Goal: Information Seeking & Learning: Check status

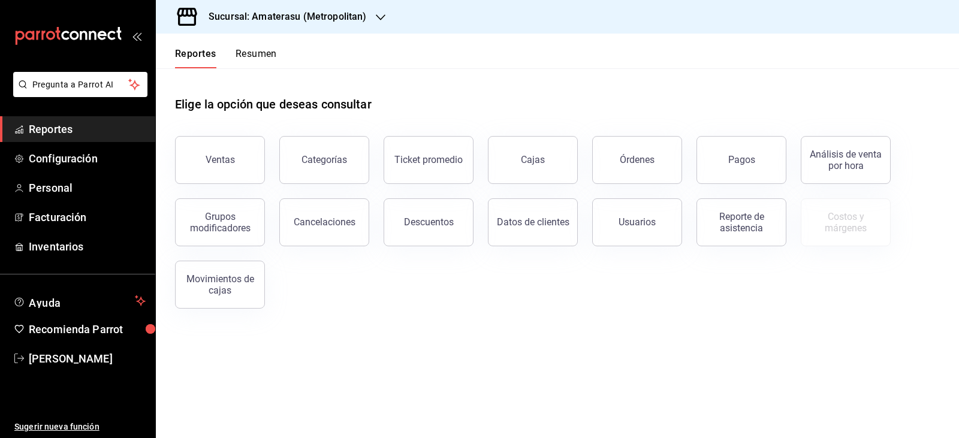
click at [715, 149] on button "Pagos" at bounding box center [741, 160] width 90 height 48
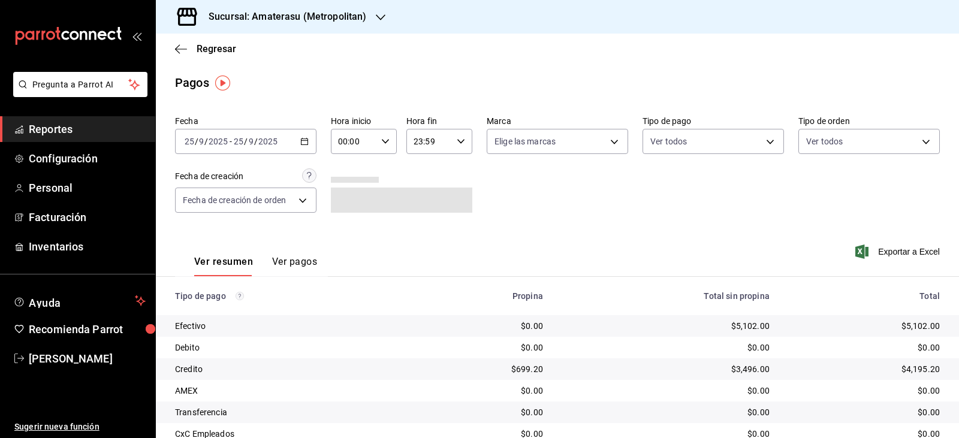
click at [379, 146] on div "00:00 Hora inicio" at bounding box center [364, 141] width 66 height 25
click at [338, 187] on button "05" at bounding box center [345, 196] width 28 height 24
type input "05:00"
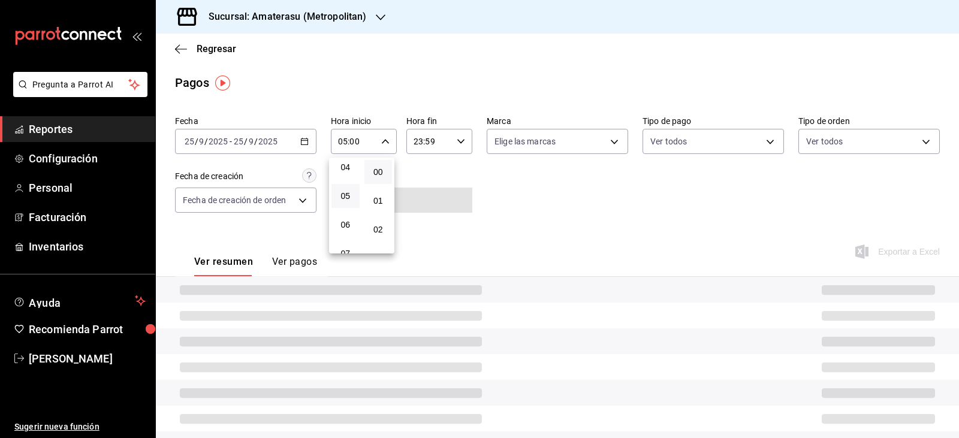
click at [525, 189] on div at bounding box center [479, 219] width 959 height 438
click at [525, 189] on div "Fecha [DATE] [DATE] - [DATE] [DATE] Hora inicio 05:00 Hora inicio Hora fin 23:5…" at bounding box center [557, 169] width 764 height 116
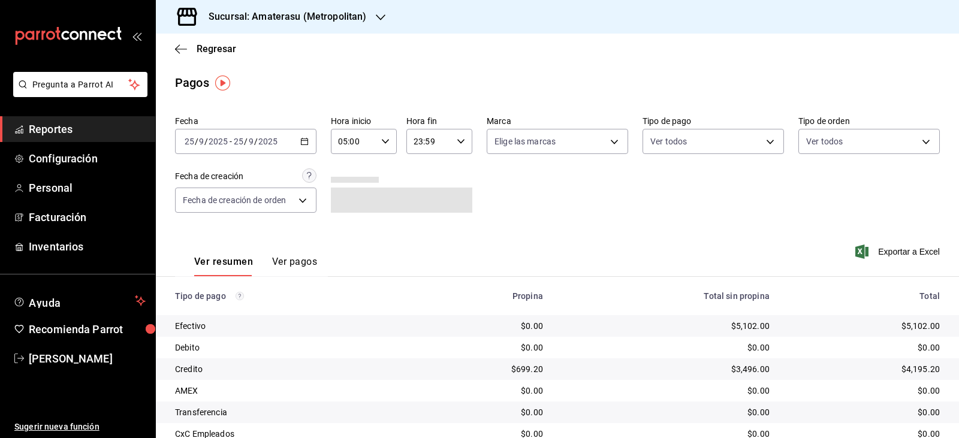
click at [525, 189] on div "Fecha [DATE] [DATE] - [DATE] [DATE] Hora inicio 05:00 Hora inicio Hora fin 23:5…" at bounding box center [557, 169] width 764 height 116
click at [538, 47] on div "Regresar" at bounding box center [557, 49] width 803 height 31
click at [221, 53] on span "Regresar" at bounding box center [216, 48] width 40 height 11
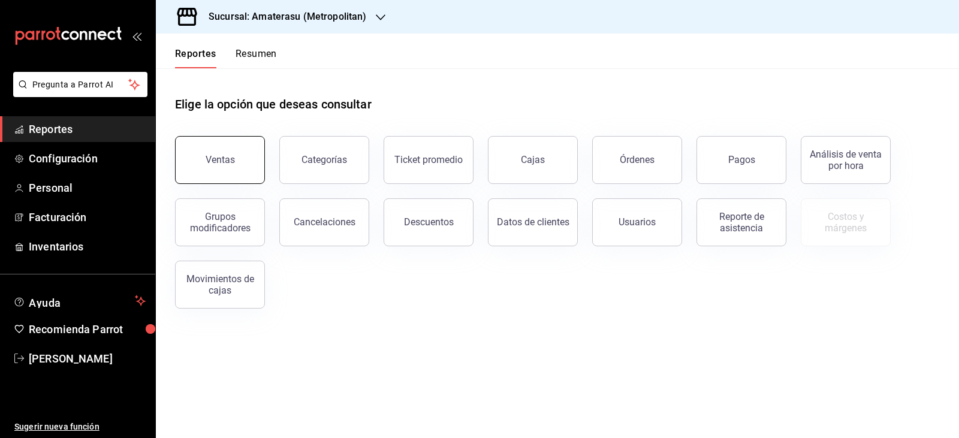
click at [207, 177] on button "Ventas" at bounding box center [220, 160] width 90 height 48
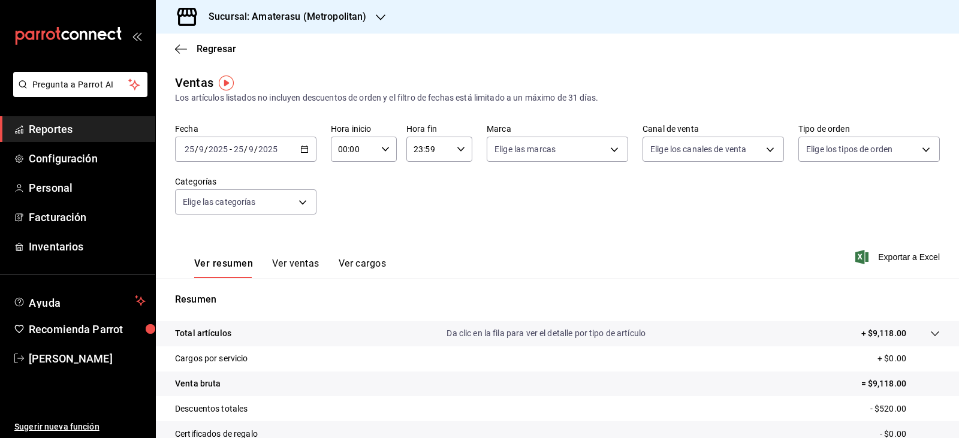
click at [377, 156] on div "00:00 Hora inicio" at bounding box center [364, 149] width 66 height 25
click at [346, 204] on span "05" at bounding box center [345, 204] width 14 height 10
type input "05:00"
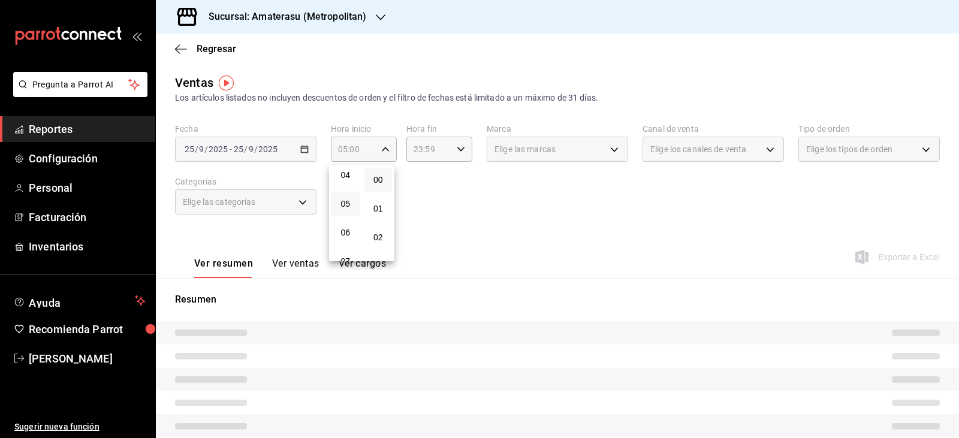
click at [521, 236] on div at bounding box center [479, 219] width 959 height 438
click at [521, 236] on div "00 01 02 03 04 05 06 07 08 09 10 11 12 13 14 15 16 17 18 19 20 21 22 23 00 01 0…" at bounding box center [479, 221] width 959 height 434
click at [521, 236] on div "Ver resumen Ver ventas Ver cargos Exportar a Excel" at bounding box center [557, 253] width 803 height 49
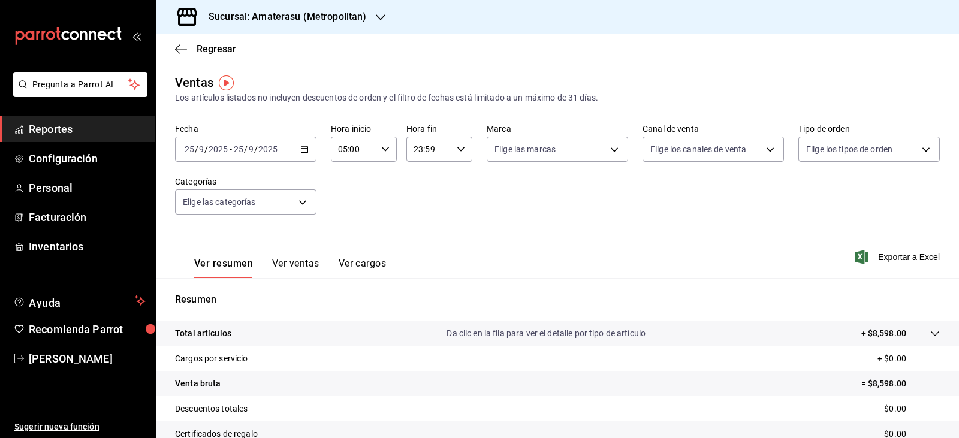
click at [521, 236] on div "Ver resumen Ver ventas Ver cargos Exportar a Excel" at bounding box center [557, 253] width 803 height 49
click at [516, 156] on body "Pregunta a Parrot AI Reportes Configuración Personal Facturación Inventarios Ay…" at bounding box center [479, 219] width 959 height 438
click at [498, 235] on input "checkbox" at bounding box center [496, 236] width 11 height 11
checkbox input "true"
type input "e4cd7fcb-d45b-43ae-a99f-ad4ccfcd9032"
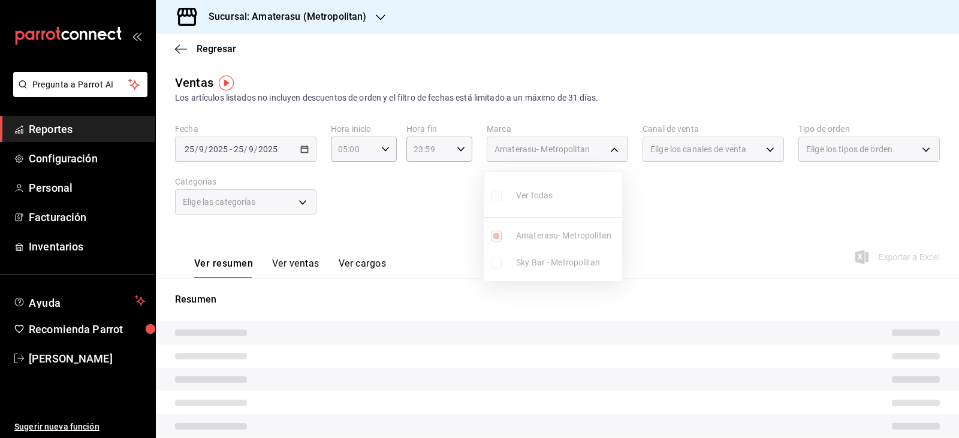
click at [670, 250] on div at bounding box center [479, 219] width 959 height 438
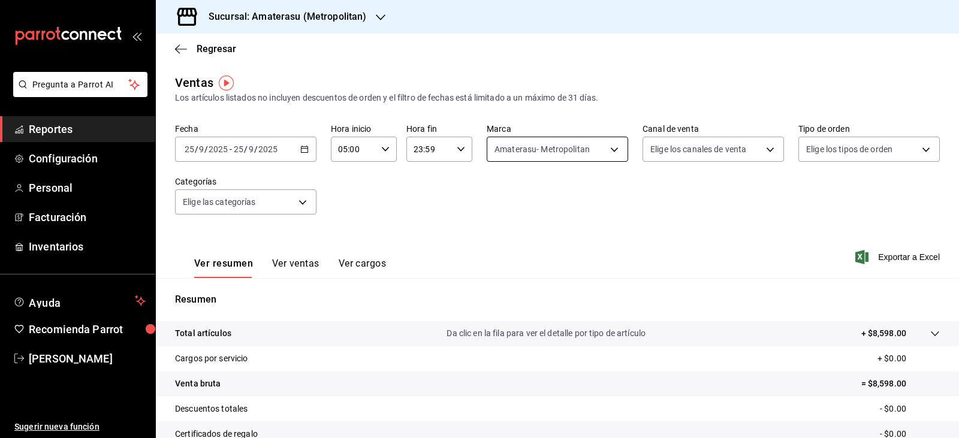
click at [506, 147] on body "Pregunta a Parrot AI Reportes Configuración Personal Facturación Inventarios Ay…" at bounding box center [479, 219] width 959 height 438
click at [501, 234] on label at bounding box center [499, 236] width 16 height 11
click at [501, 234] on input "checkbox" at bounding box center [496, 236] width 11 height 11
checkbox input "true"
type input "e4cd7fcb-d45b-43ae-a99f-ad4ccfcd9032"
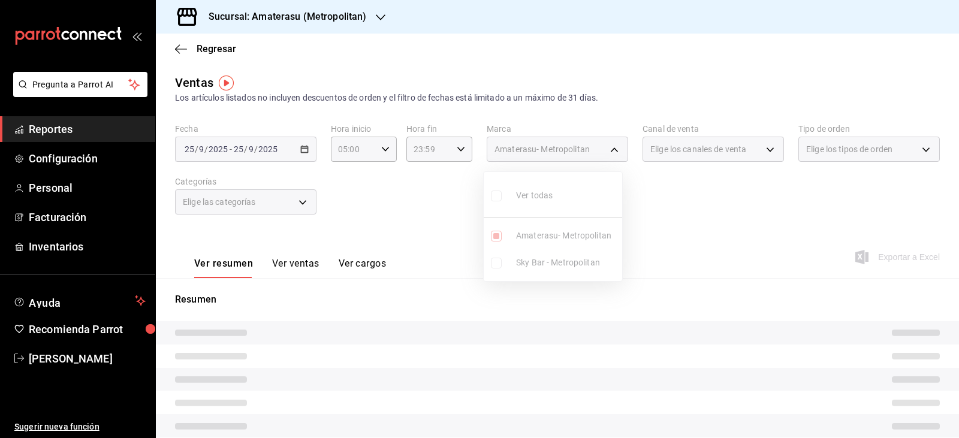
click at [497, 237] on ul "Ver todas Amaterasu- Metropolitan Sky Bar - Metropolitan" at bounding box center [552, 226] width 138 height 109
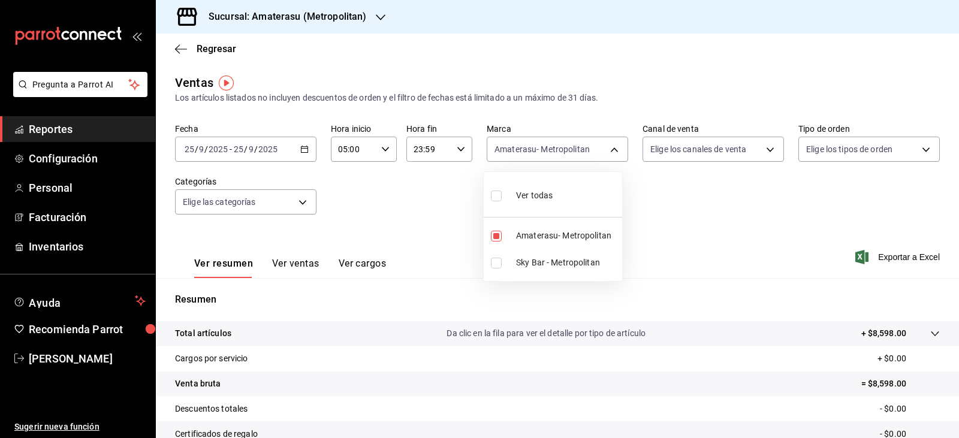
click at [497, 237] on input "checkbox" at bounding box center [496, 236] width 11 height 11
checkbox input "false"
click at [498, 265] on input "checkbox" at bounding box center [496, 263] width 11 height 11
checkbox input "true"
type input "f3afaab8-8c3d-4e49-a299-af9bdf6027b2"
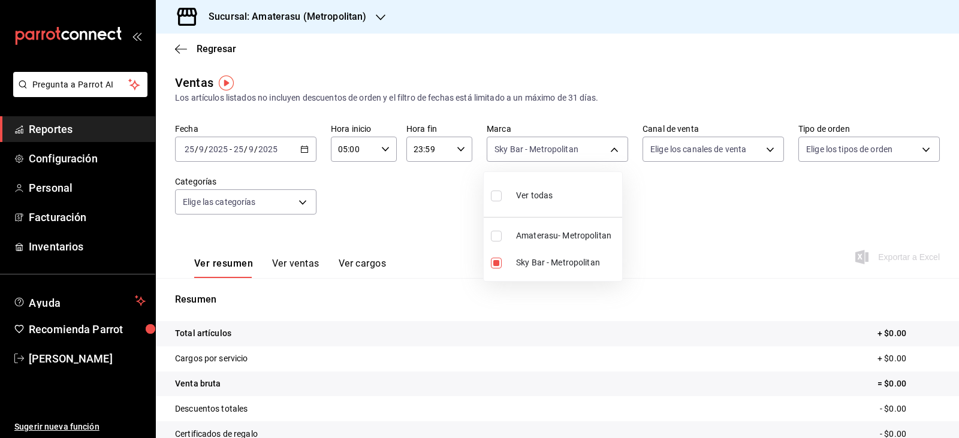
click at [704, 248] on div at bounding box center [479, 219] width 959 height 438
